Goal: Task Accomplishment & Management: Use online tool/utility

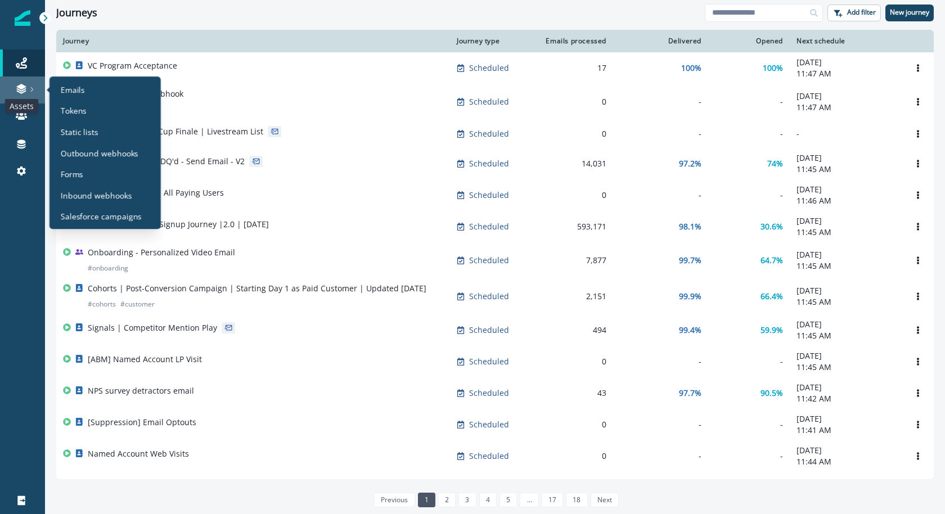
click at [26, 91] on icon at bounding box center [21, 88] width 11 height 11
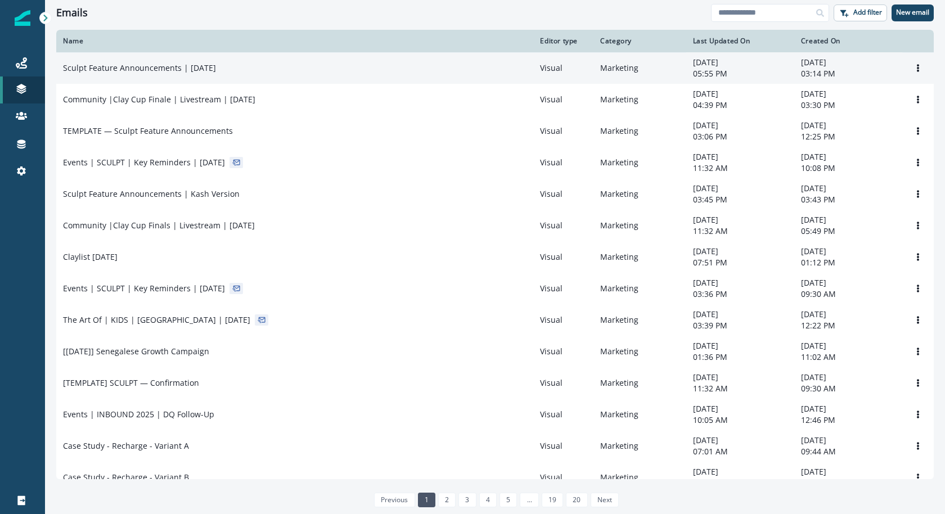
click at [205, 74] on td "Sculpt Feature Announcements | [DATE]" at bounding box center [294, 67] width 477 height 31
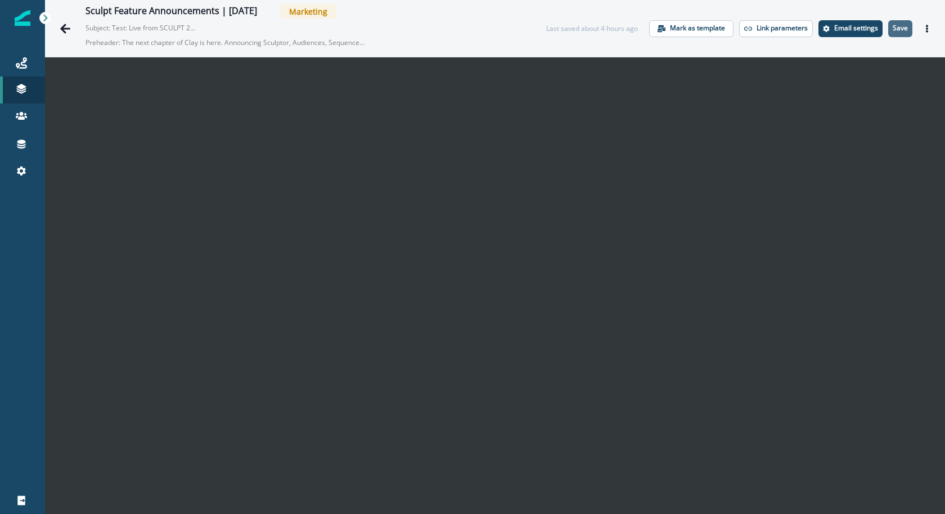
click at [905, 26] on p "Save" at bounding box center [900, 28] width 15 height 8
click at [68, 30] on icon "Go back" at bounding box center [65, 28] width 11 height 11
